Goal: Communication & Community: Ask a question

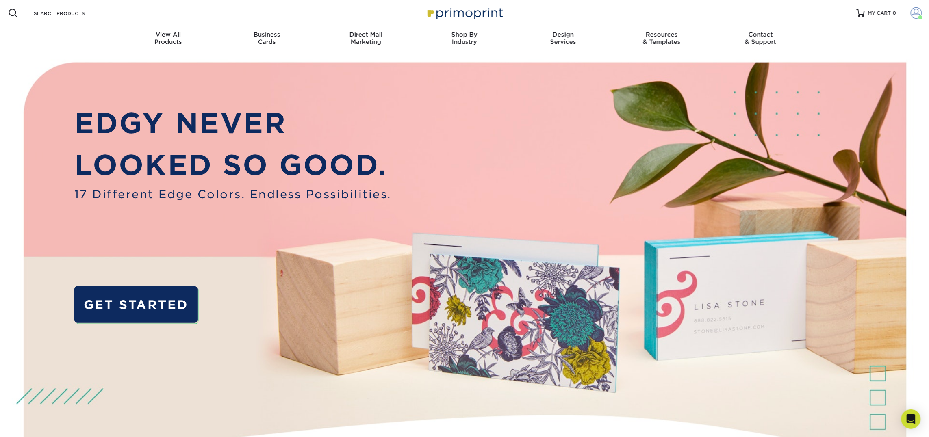
click at [913, 12] on span at bounding box center [916, 12] width 11 height 11
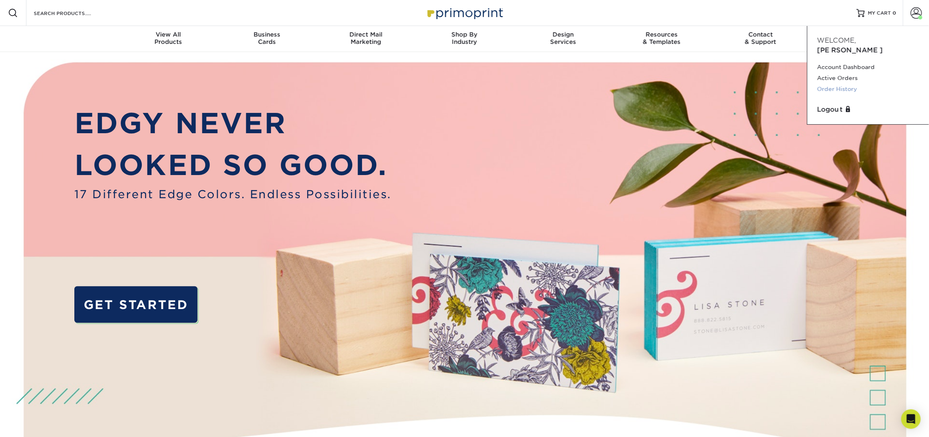
click at [849, 84] on link "Order History" at bounding box center [869, 89] width 102 height 11
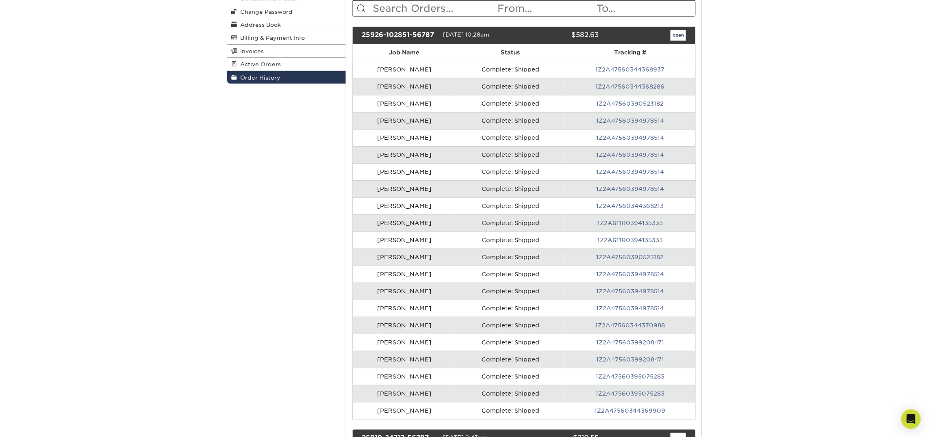
scroll to position [119, 0]
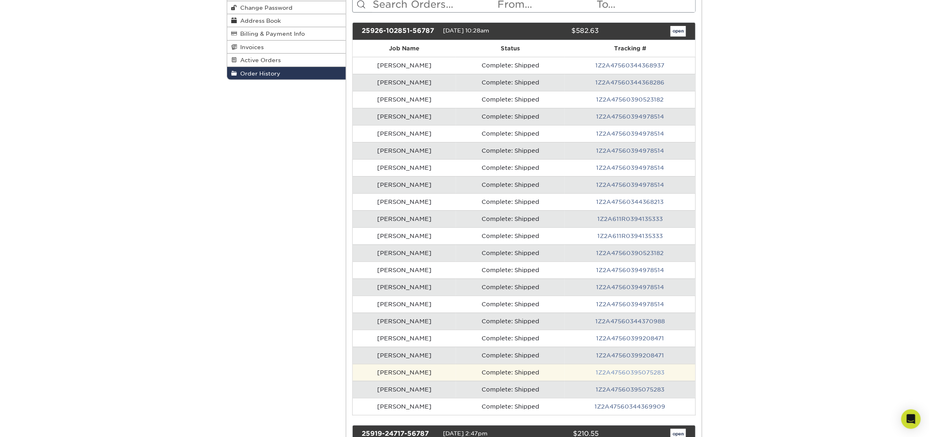
click at [613, 376] on link "1Z2A47560395075283" at bounding box center [630, 373] width 69 height 7
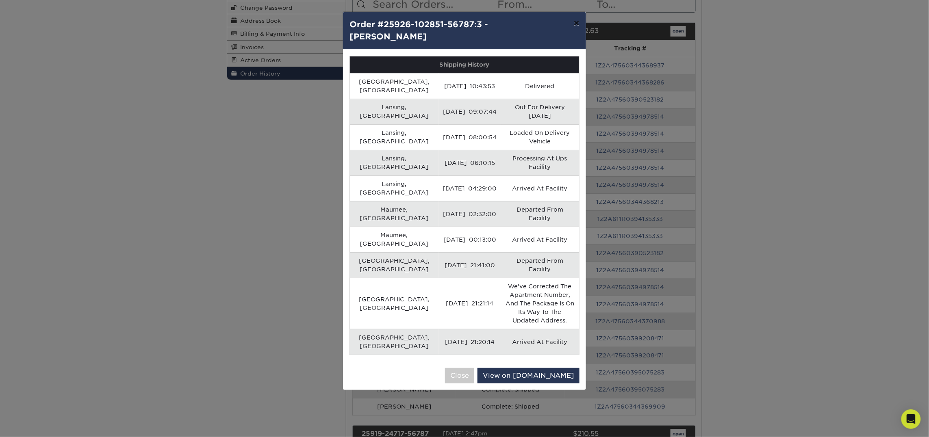
click at [576, 26] on button "×" at bounding box center [577, 23] width 19 height 23
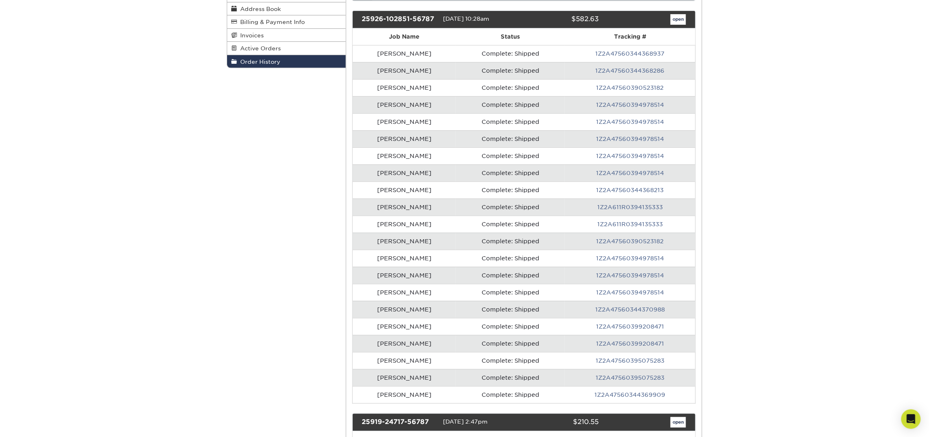
scroll to position [128, 0]
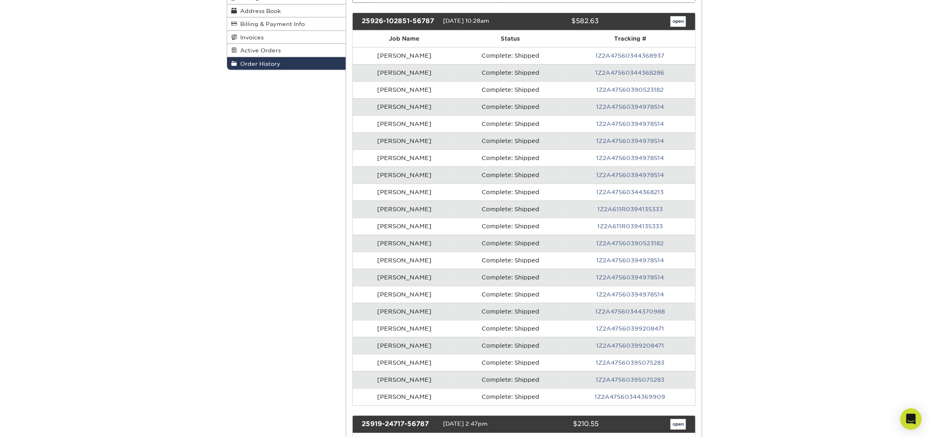
click at [913, 422] on icon "Open Intercom Messenger" at bounding box center [911, 419] width 11 height 11
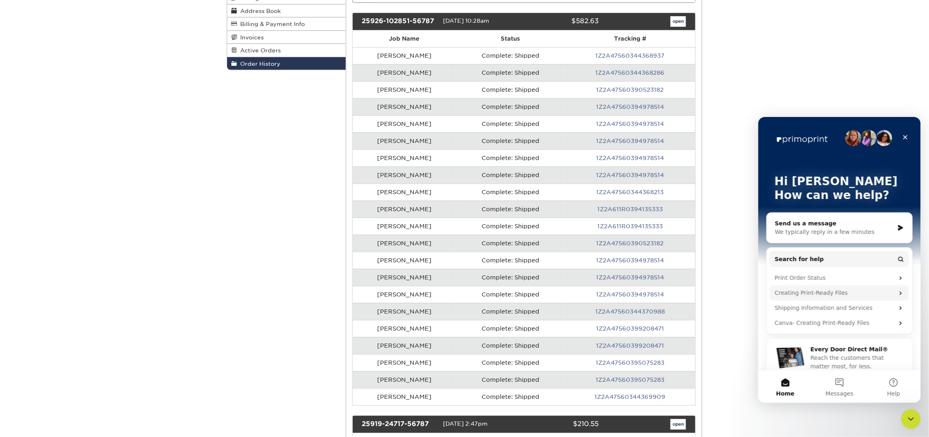
scroll to position [12, 0]
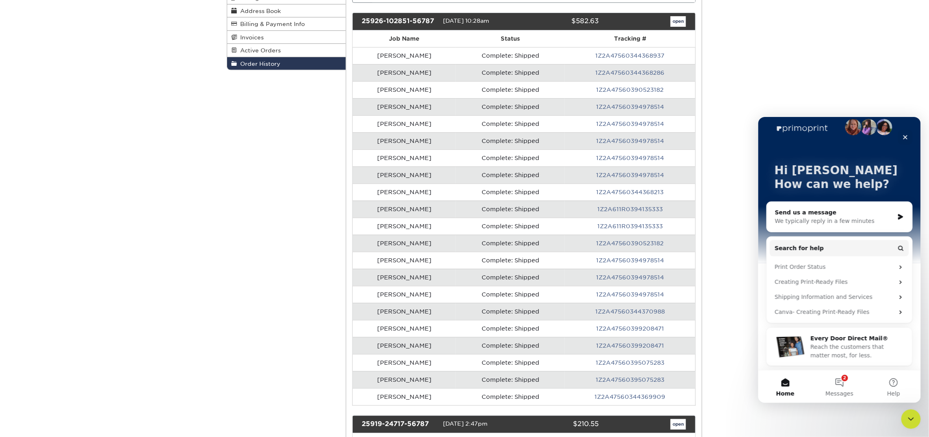
click at [811, 214] on div "Send us a message" at bounding box center [834, 212] width 119 height 9
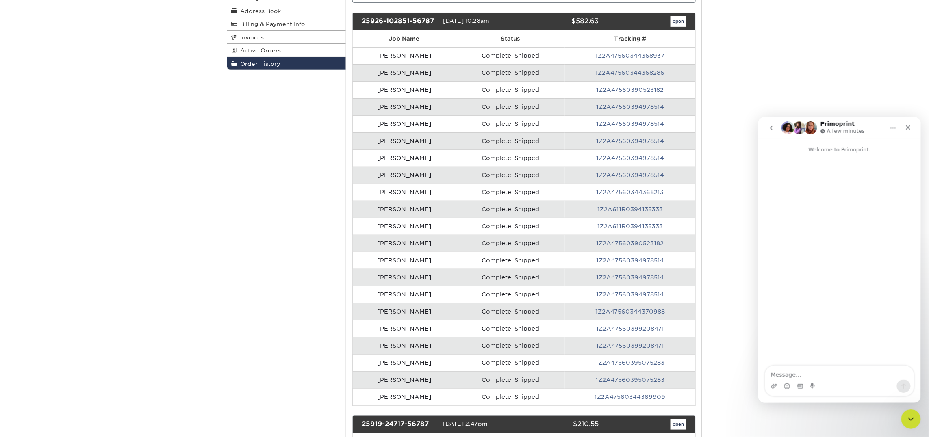
scroll to position [0, 0]
click at [394, 21] on div "25926-102851-56787" at bounding box center [399, 21] width 87 height 11
copy div "25926-102851-56787"
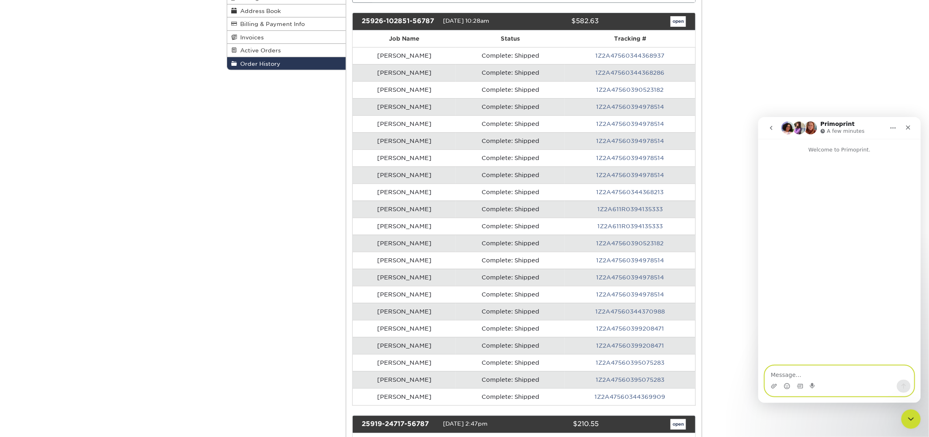
click at [782, 375] on textarea "Message…" at bounding box center [839, 373] width 149 height 14
paste textarea "25926-102851-56787"
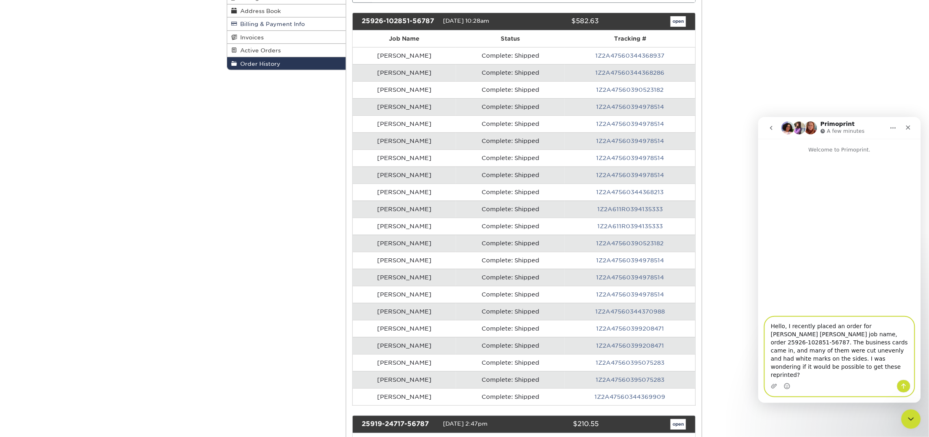
type textarea "Hello, I recently placed an order for [PERSON_NAME] [PERSON_NAME] job name, ord…"
click at [774, 386] on icon "Upload attachment" at bounding box center [774, 386] width 6 height 4
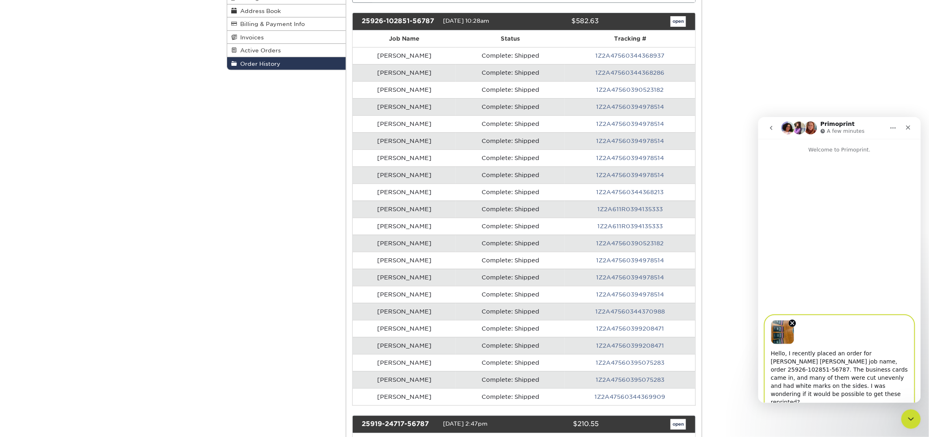
click at [905, 410] on icon "Send a message…" at bounding box center [903, 413] width 7 height 7
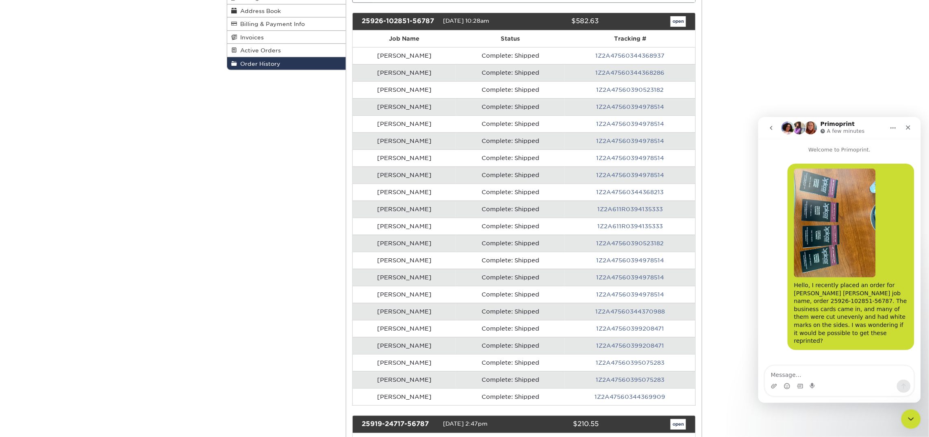
click at [820, 244] on img "user says…" at bounding box center [835, 222] width 82 height 109
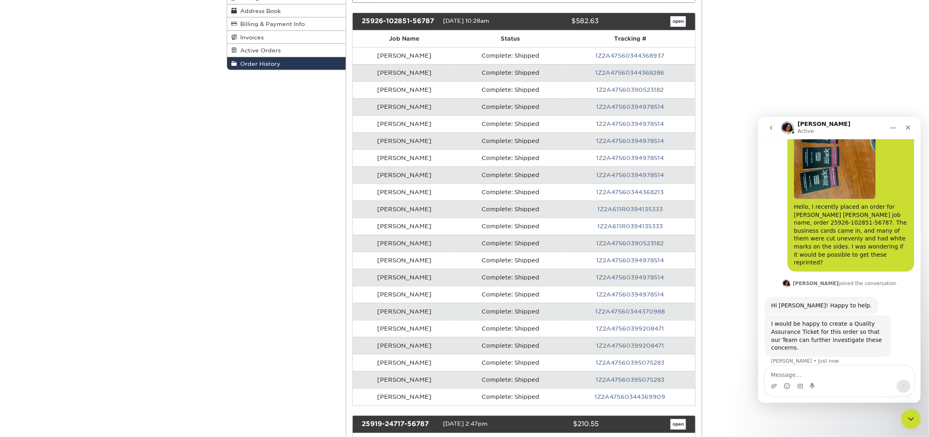
scroll to position [110, 0]
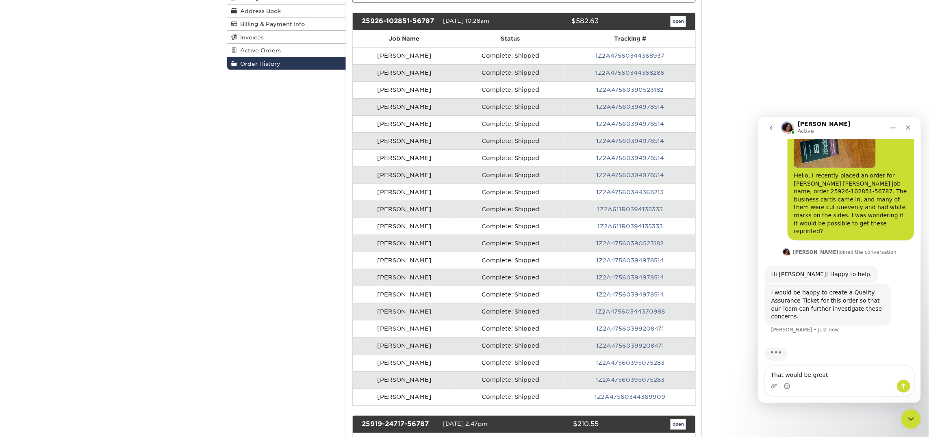
type textarea "That would be great!"
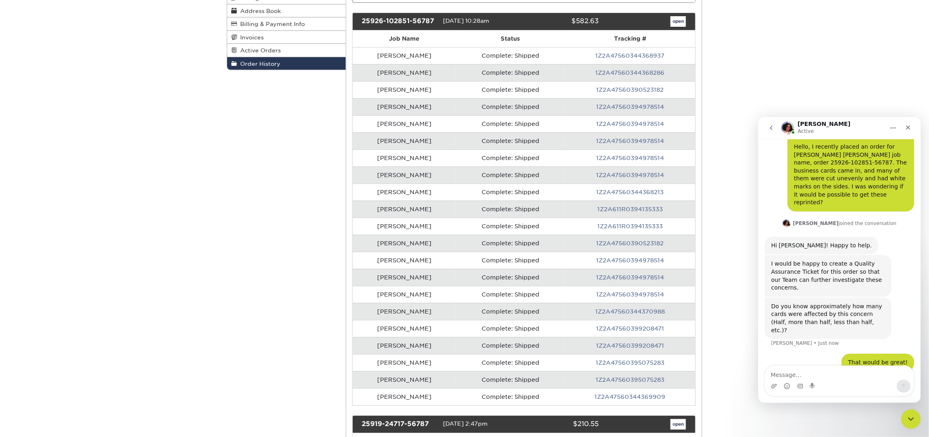
scroll to position [137, 0]
type textarea "It seems to be about half of them"
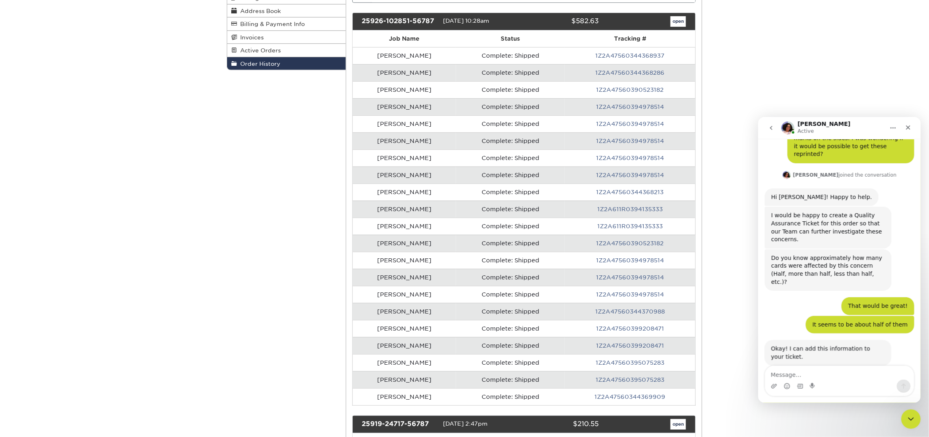
scroll to position [188, 0]
click at [804, 373] on textarea "Message…" at bounding box center [839, 373] width 149 height 14
type textarea "Perfect"
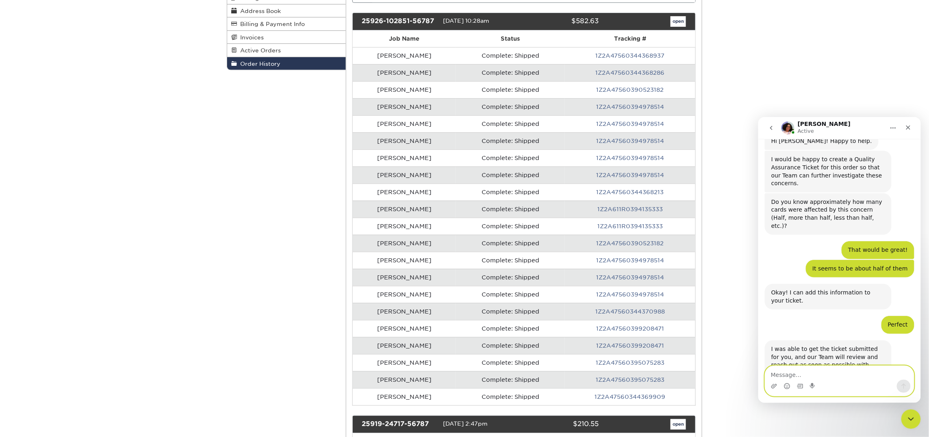
scroll to position [260, 0]
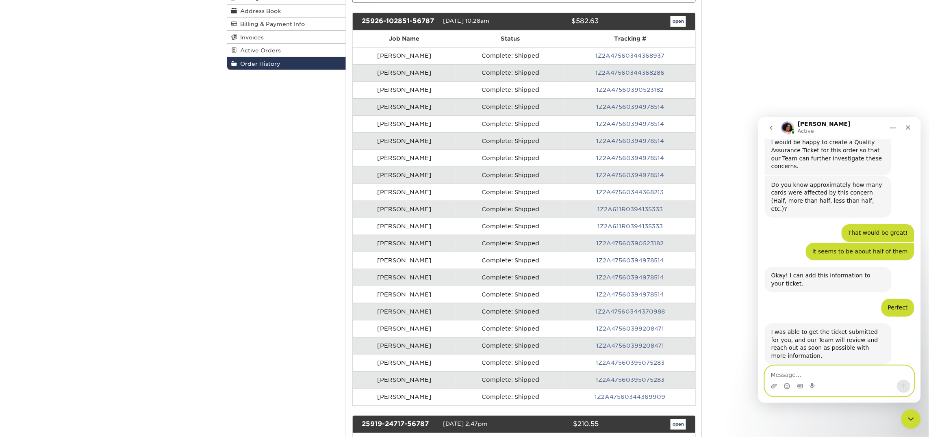
click at [781, 374] on textarea "Message…" at bounding box center [839, 373] width 149 height 14
type textarea "Okay thank you so much!"
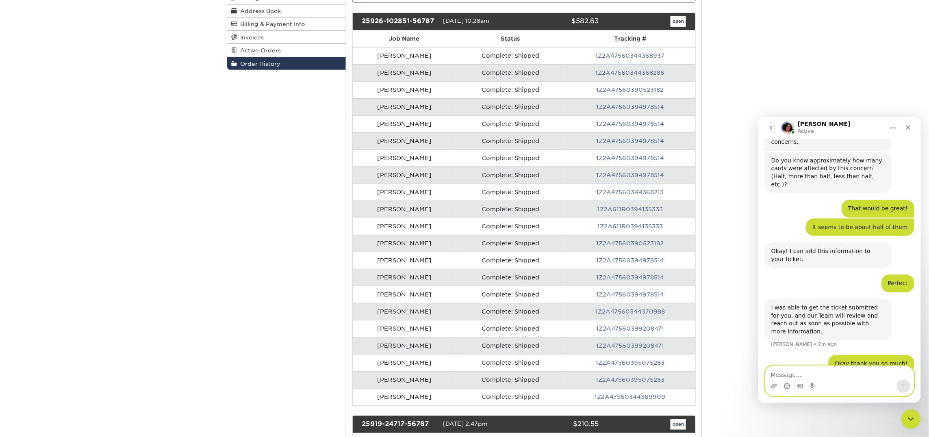
scroll to position [315, 0]
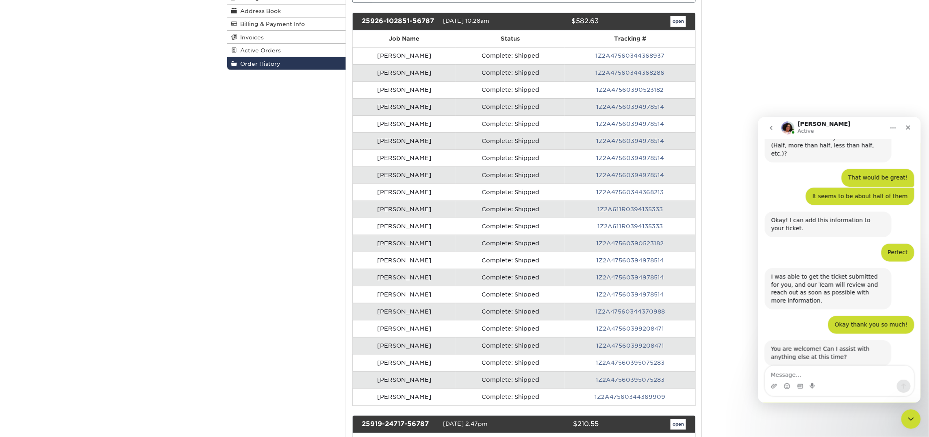
scroll to position [316, 0]
